Goal: Information Seeking & Learning: Learn about a topic

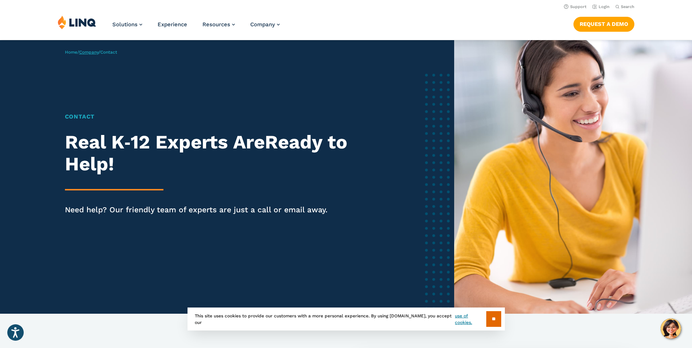
click at [90, 51] on link "Company" at bounding box center [88, 52] width 19 height 5
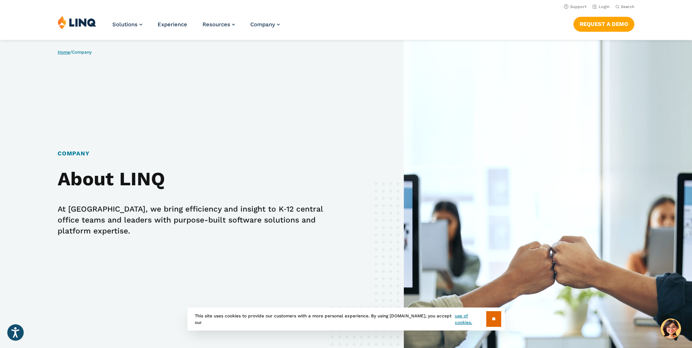
click at [63, 53] on link "Home" at bounding box center [64, 52] width 12 height 5
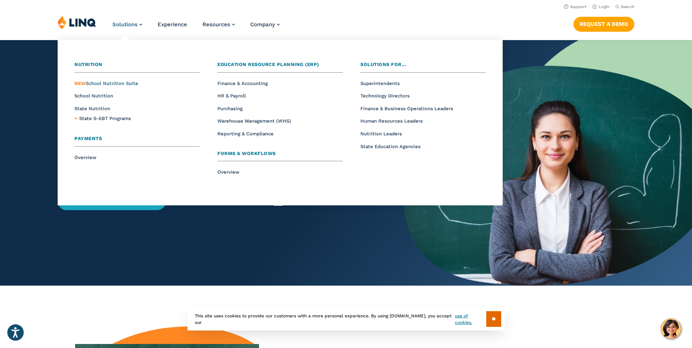
click at [93, 83] on span "NEW School Nutrition Suite" at bounding box center [106, 83] width 64 height 5
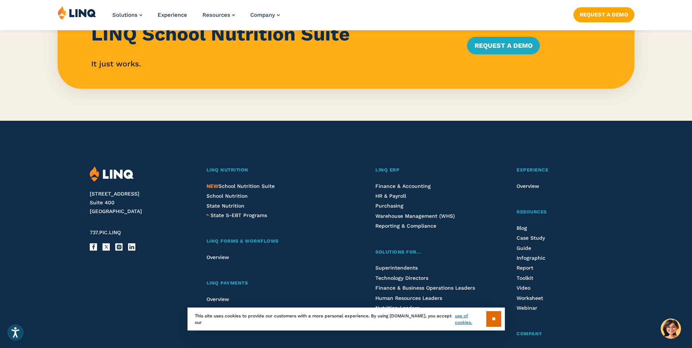
scroll to position [766, 0]
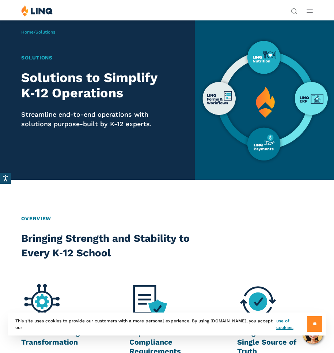
click at [312, 322] on input "**" at bounding box center [314, 324] width 15 height 16
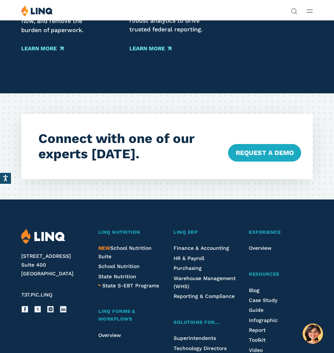
scroll to position [1058, 0]
